Goal: Transaction & Acquisition: Purchase product/service

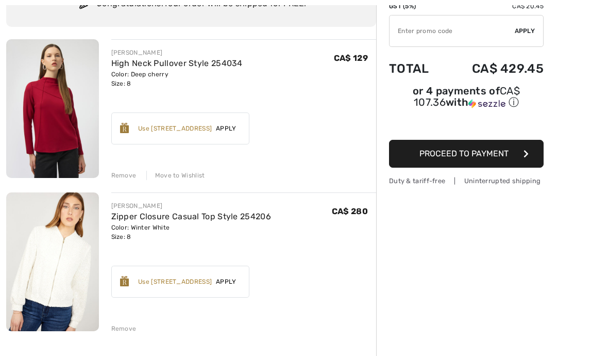
scroll to position [101, 0]
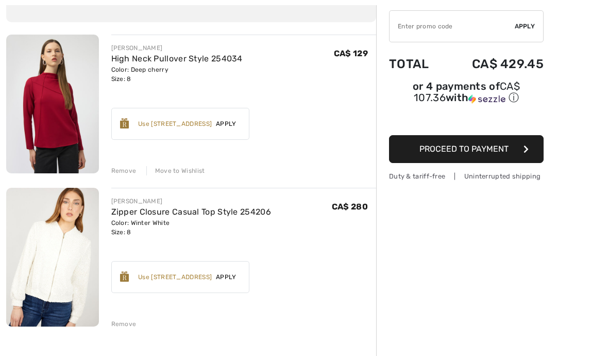
click at [125, 327] on div "Remove" at bounding box center [123, 323] width 25 height 9
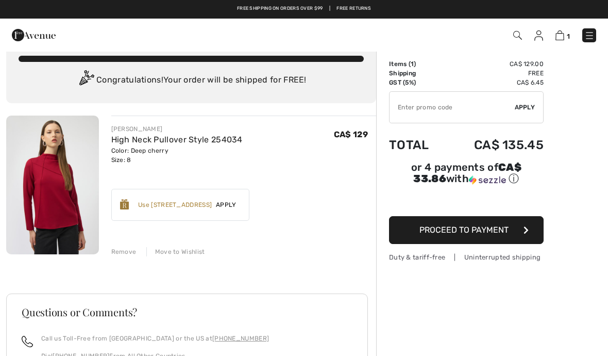
scroll to position [0, 0]
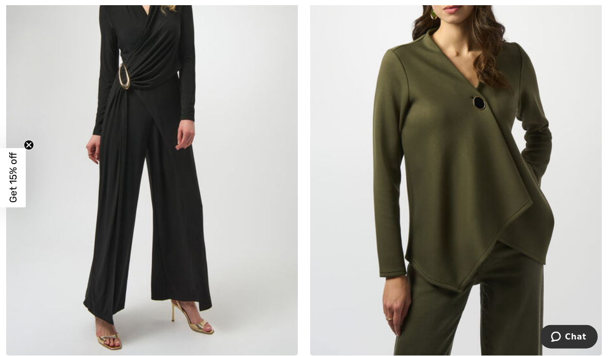
scroll to position [2191, 0]
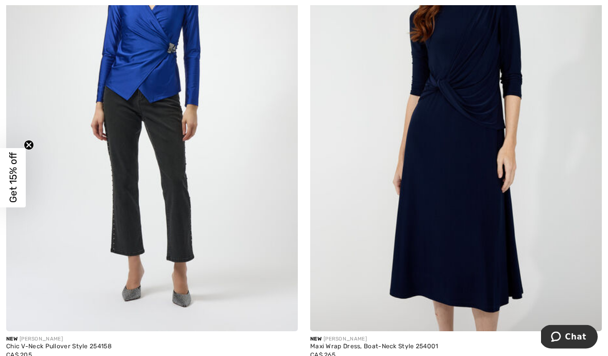
scroll to position [4717, 0]
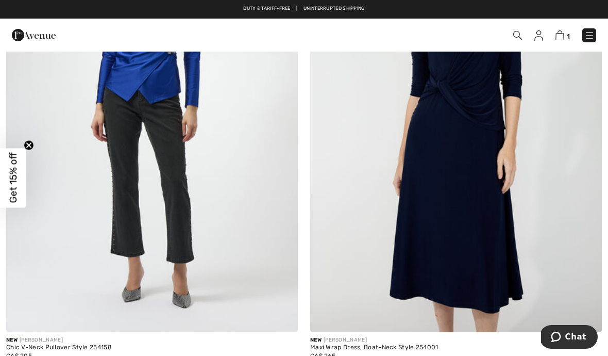
click at [584, 313] on img at bounding box center [586, 316] width 9 height 9
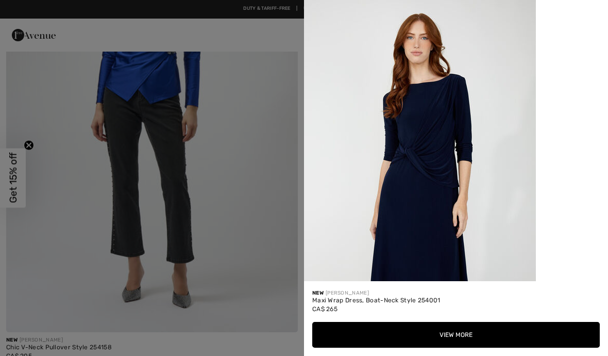
click at [492, 348] on button "View More" at bounding box center [456, 335] width 288 height 26
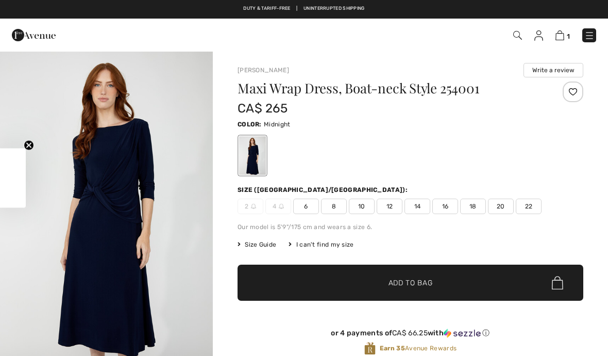
checkbox input "true"
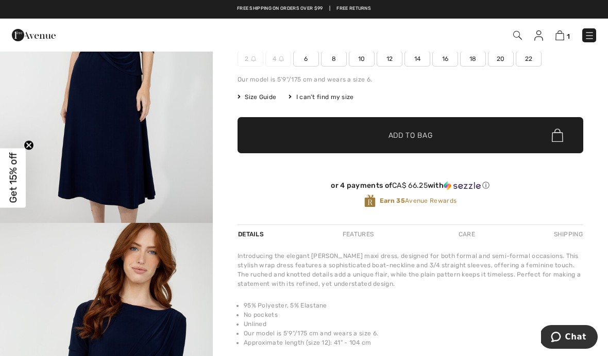
scroll to position [148, 0]
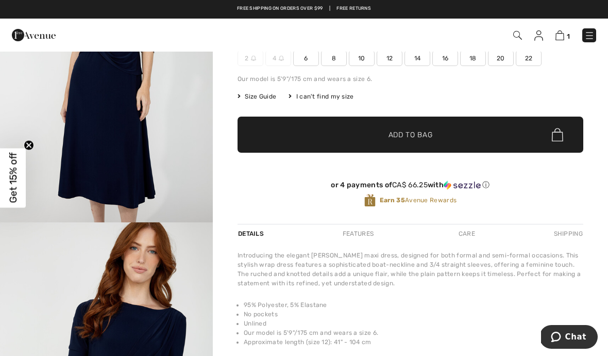
click at [122, 158] on img "1 / 4" at bounding box center [106, 63] width 213 height 320
click at [358, 236] on div "Features" at bounding box center [358, 233] width 48 height 19
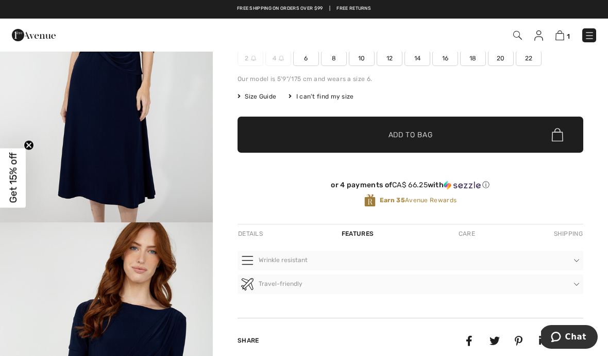
click at [250, 239] on div "Details" at bounding box center [252, 233] width 28 height 19
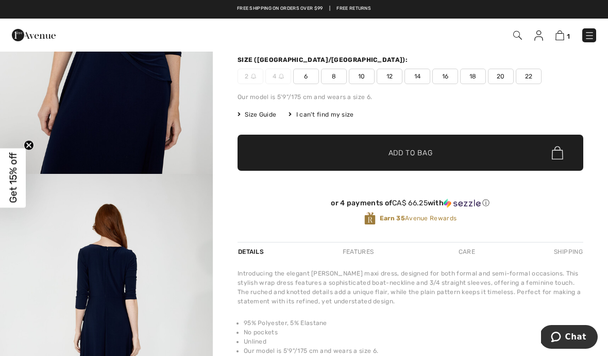
scroll to position [128, 0]
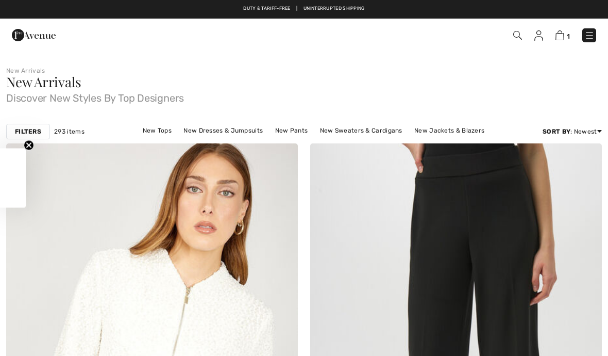
scroll to position [4762, 0]
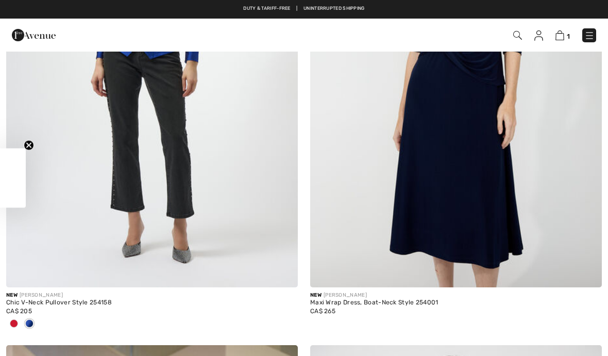
checkbox input "true"
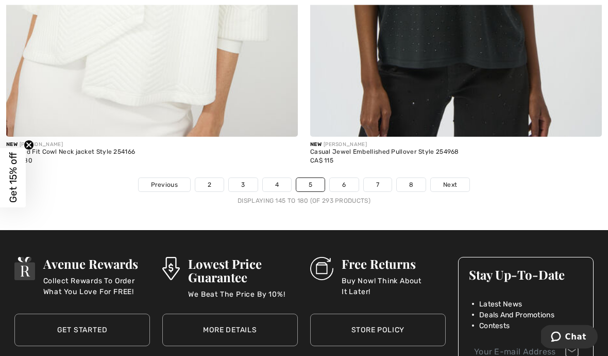
scroll to position [8869, 0]
click at [450, 180] on span "Next" at bounding box center [450, 184] width 14 height 9
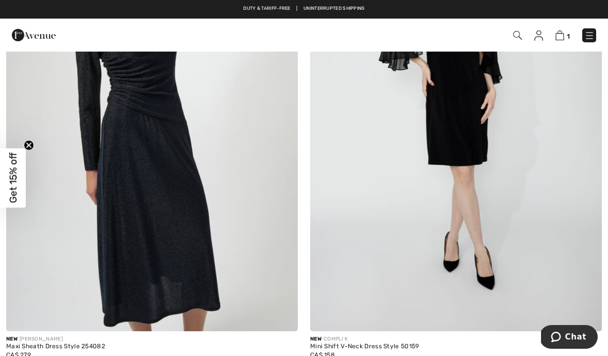
scroll to position [3744, 0]
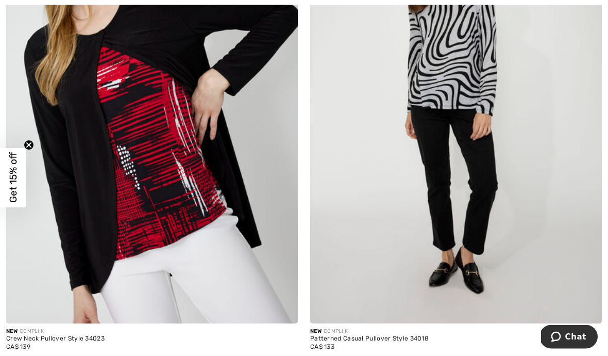
scroll to position [7230, 0]
click at [283, 306] on img at bounding box center [282, 307] width 9 height 9
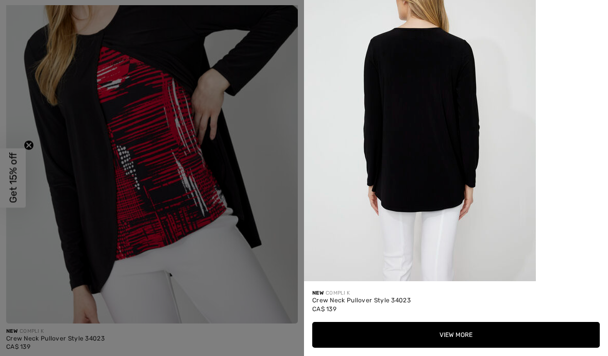
scroll to position [1306, 0]
click at [221, 258] on div at bounding box center [304, 178] width 608 height 356
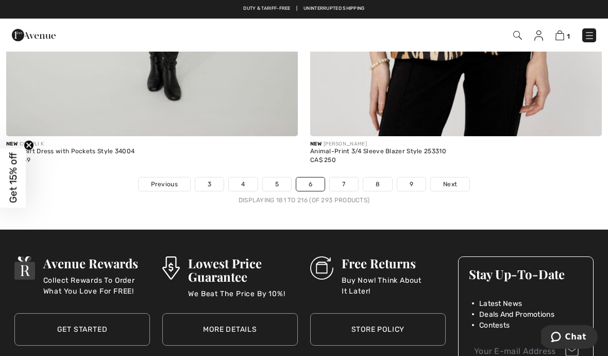
scroll to position [8846, 0]
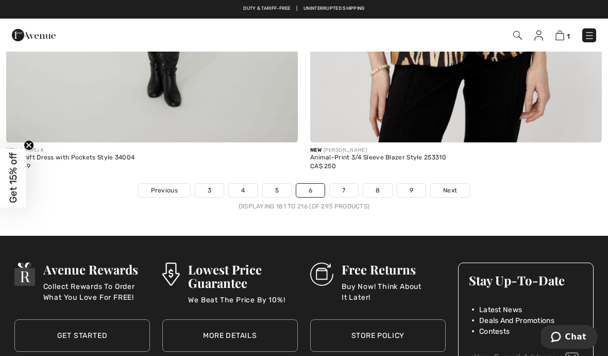
click at [450, 186] on span "Next" at bounding box center [450, 190] width 14 height 9
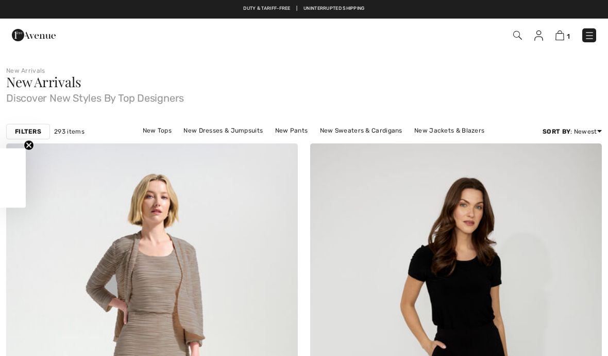
checkbox input "true"
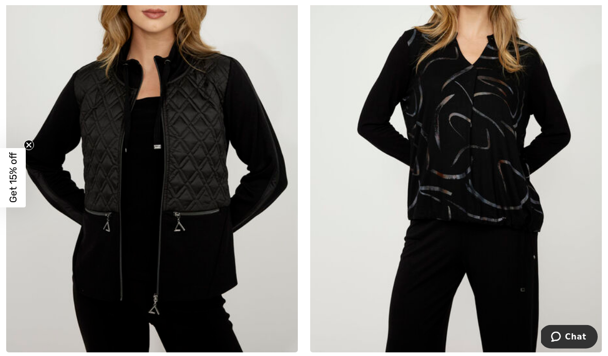
scroll to position [5604, 0]
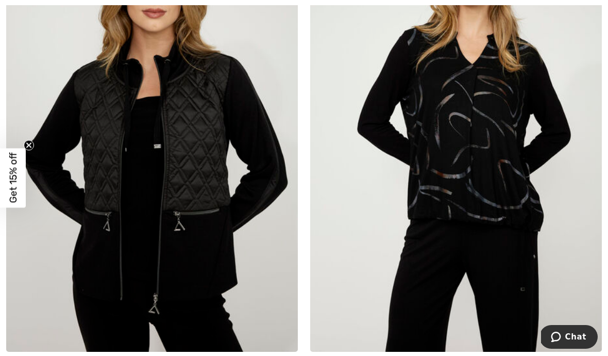
click at [281, 336] on img at bounding box center [282, 336] width 9 height 9
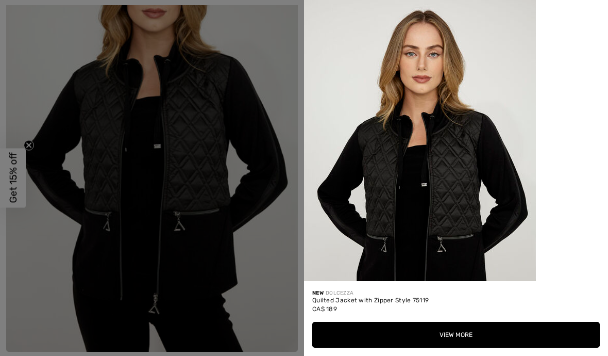
click at [466, 348] on button "View More" at bounding box center [456, 335] width 288 height 26
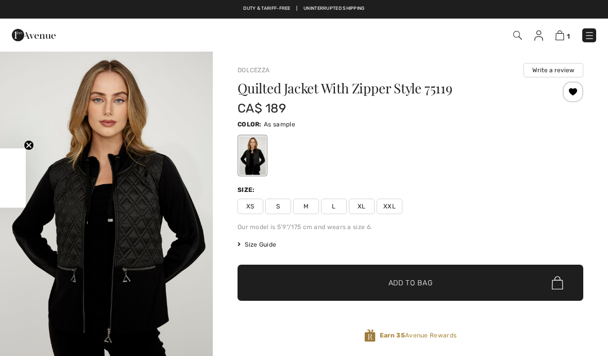
checkbox input "true"
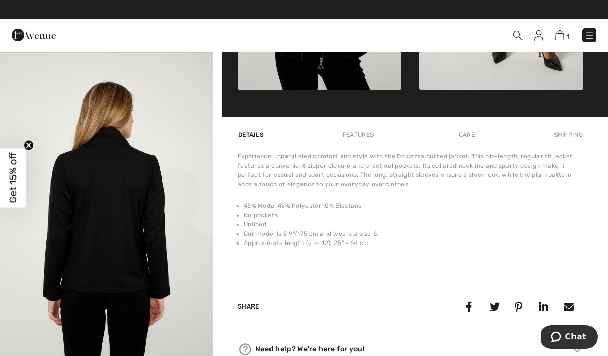
scroll to position [745, 0]
click at [360, 139] on div "Features" at bounding box center [358, 134] width 48 height 19
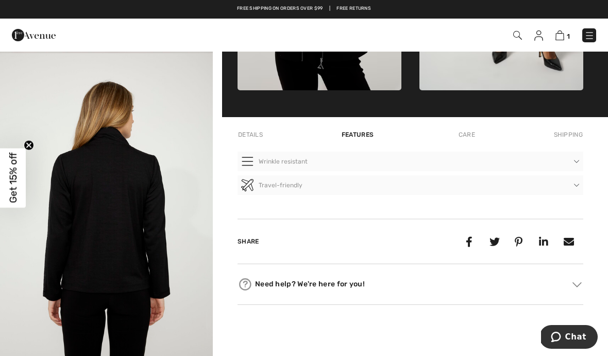
click at [249, 140] on div "Details" at bounding box center [252, 134] width 28 height 19
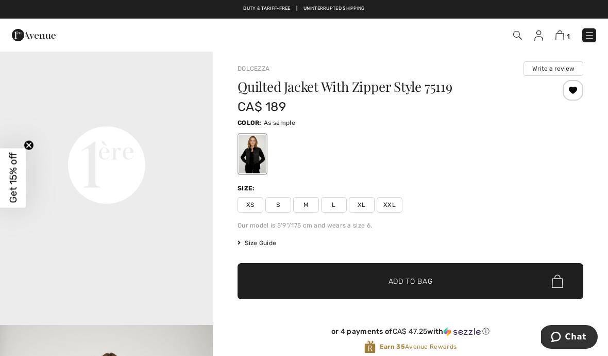
scroll to position [0, 0]
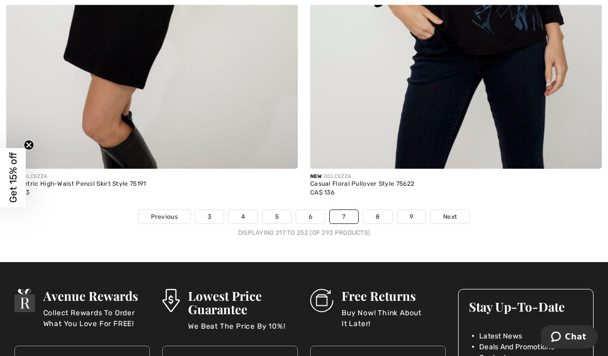
scroll to position [8752, 0]
click at [451, 212] on span "Next" at bounding box center [450, 216] width 14 height 9
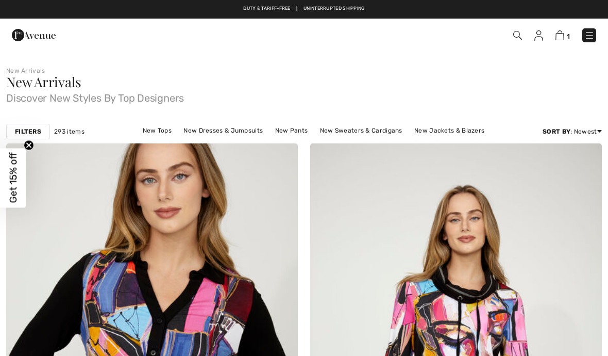
checkbox input "true"
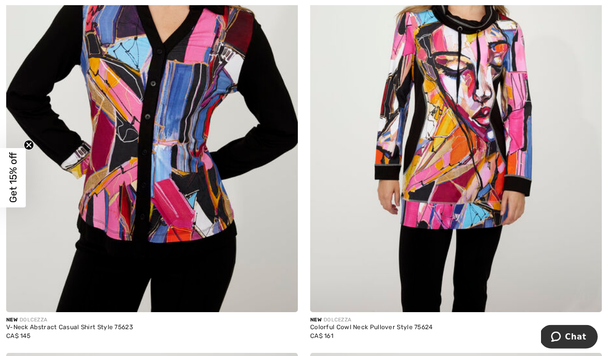
scroll to position [269, 0]
click at [279, 300] on img at bounding box center [282, 296] width 9 height 9
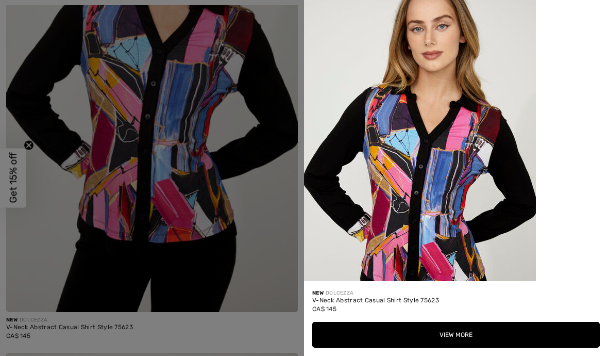
click at [460, 348] on button "View More" at bounding box center [456, 335] width 288 height 26
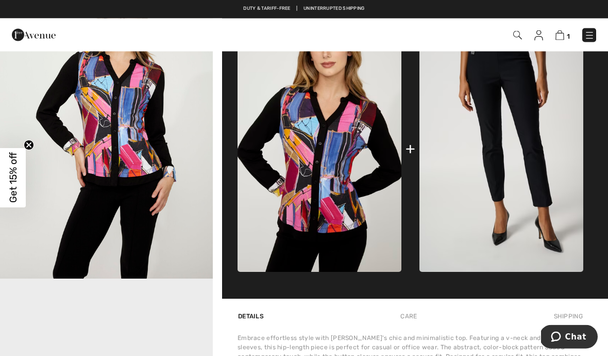
scroll to position [403, 0]
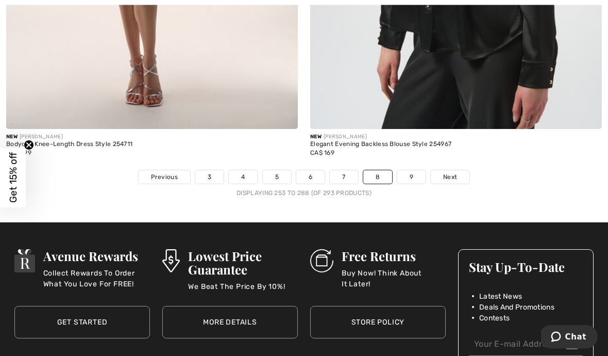
scroll to position [8826, 0]
click at [448, 172] on span "Next" at bounding box center [450, 176] width 14 height 9
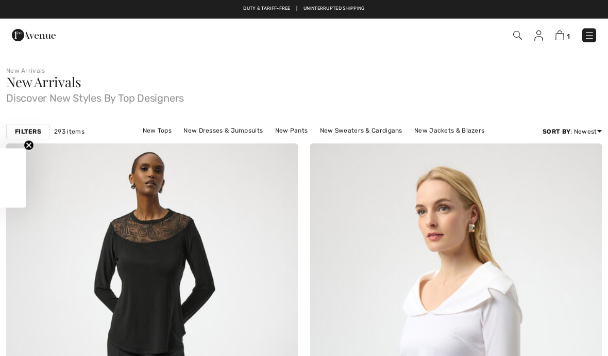
checkbox input "true"
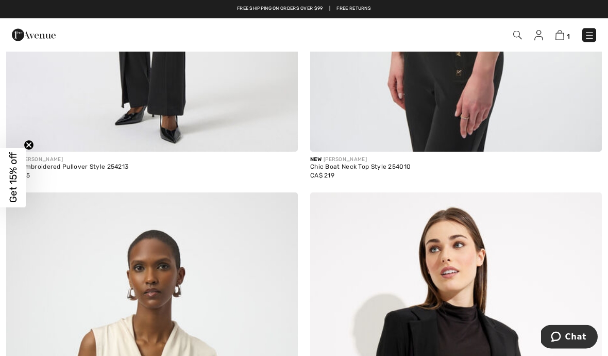
scroll to position [424, 0]
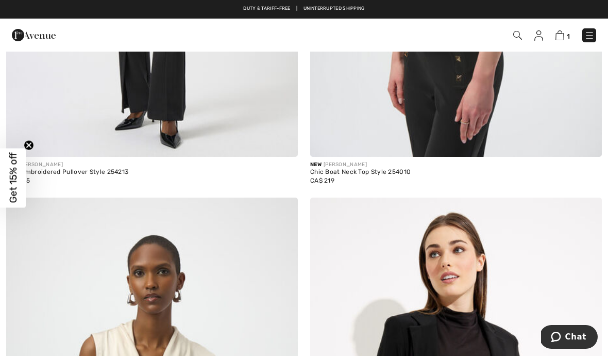
click at [564, 38] on img at bounding box center [560, 35] width 9 height 10
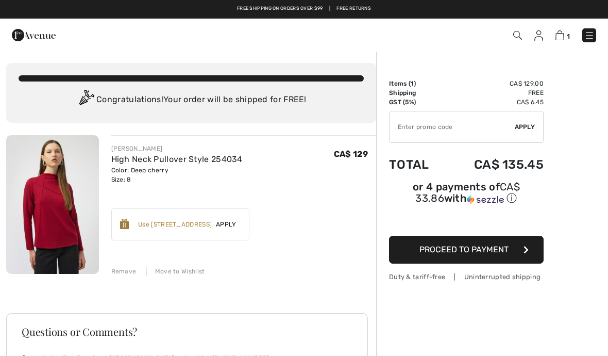
click at [492, 258] on button "Proceed to Payment" at bounding box center [466, 250] width 155 height 28
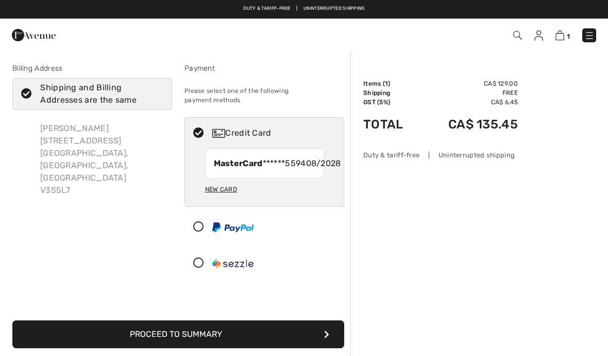
click at [212, 334] on button "Proceed to Summary" at bounding box center [178, 334] width 332 height 28
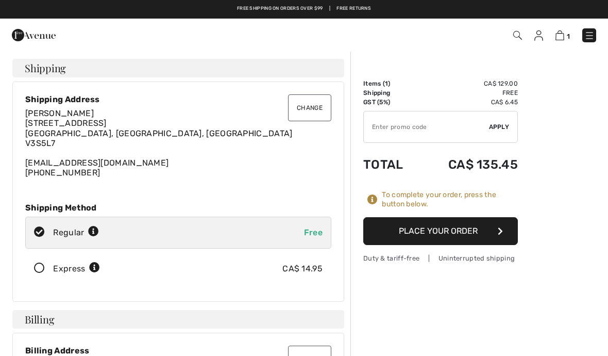
click at [459, 232] on button "Place Your Order" at bounding box center [441, 231] width 155 height 28
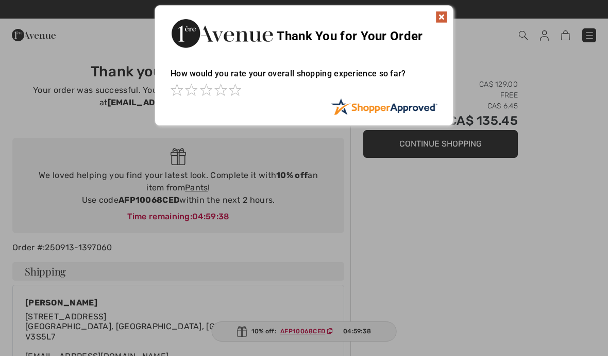
click at [442, 13] on img at bounding box center [442, 17] width 12 height 12
